Goal: Navigation & Orientation: Find specific page/section

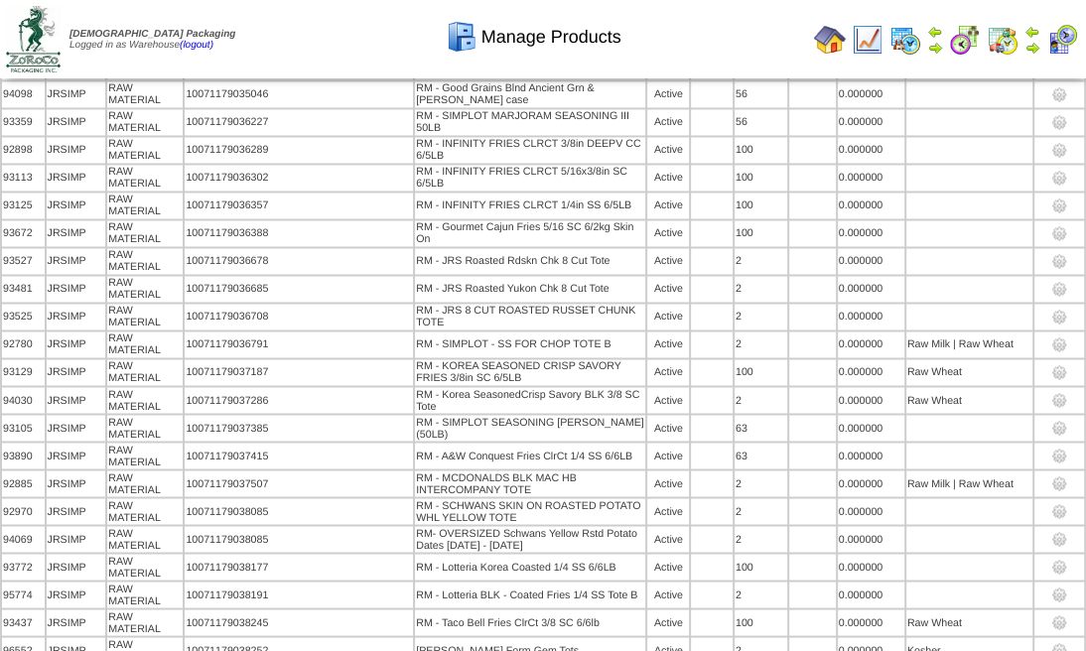
scroll to position [6982, 0]
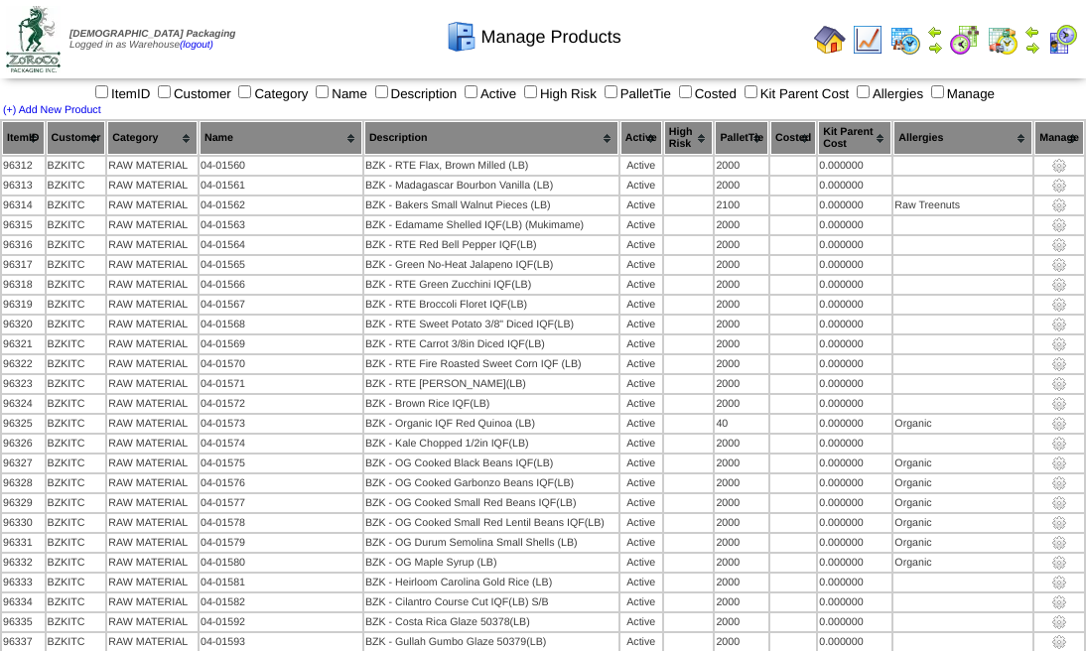
scroll to position [36, 0]
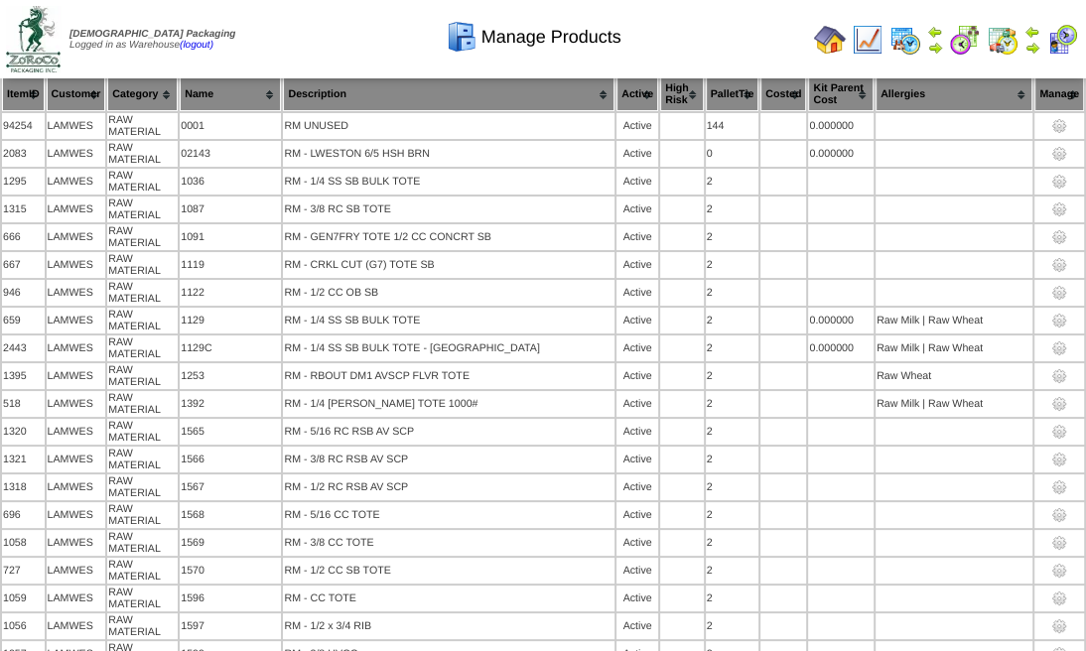
scroll to position [9348, 0]
